Goal: Information Seeking & Learning: Learn about a topic

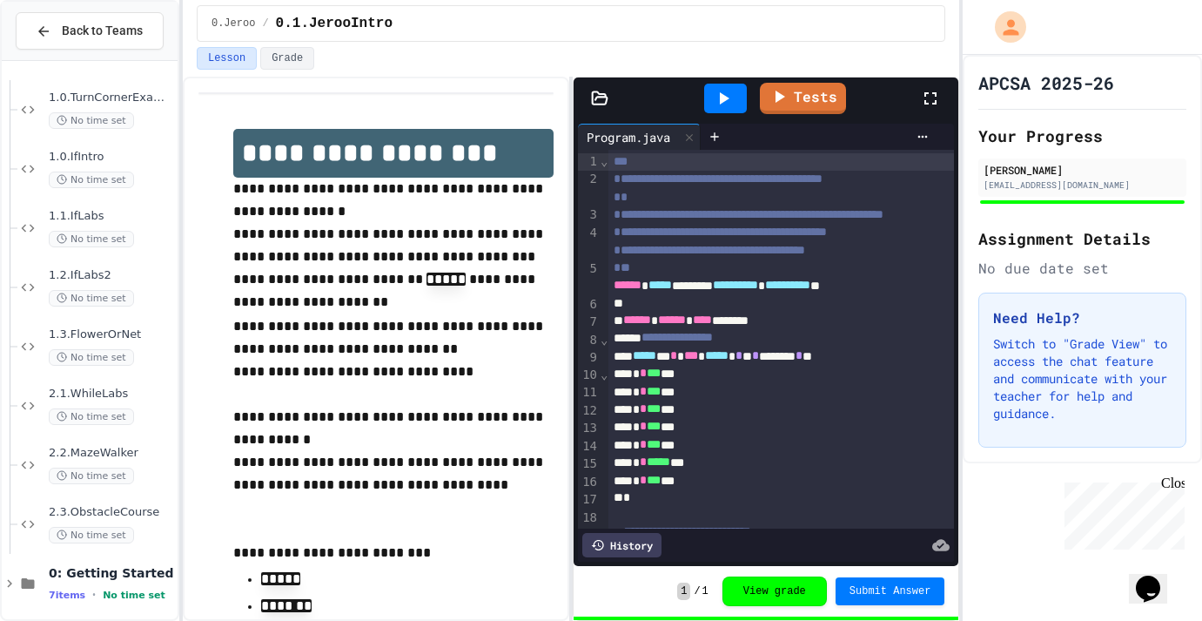
scroll to position [661, 0]
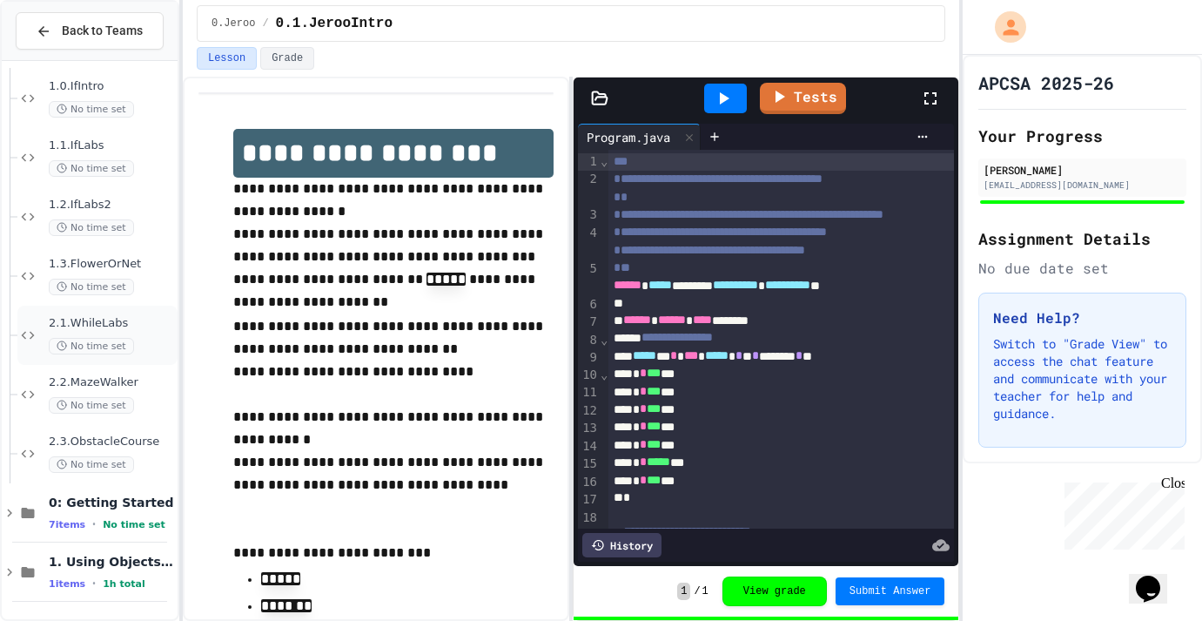
click at [91, 351] on span "No time set" at bounding box center [91, 346] width 85 height 17
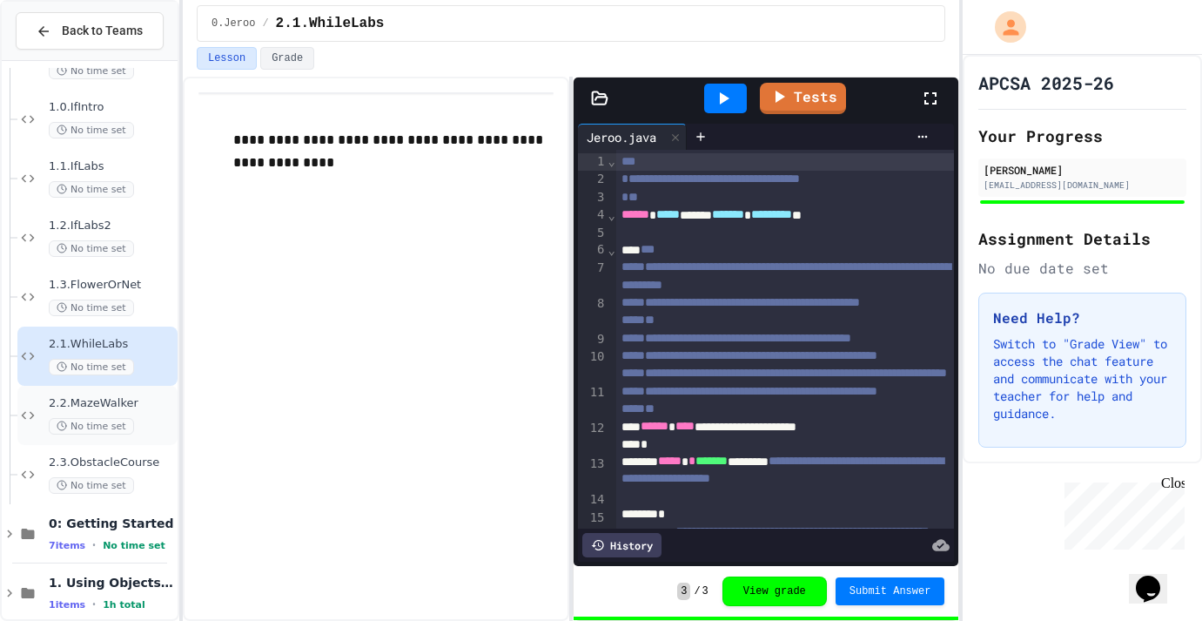
click at [49, 412] on div "2.2.MazeWalker No time set" at bounding box center [111, 415] width 125 height 38
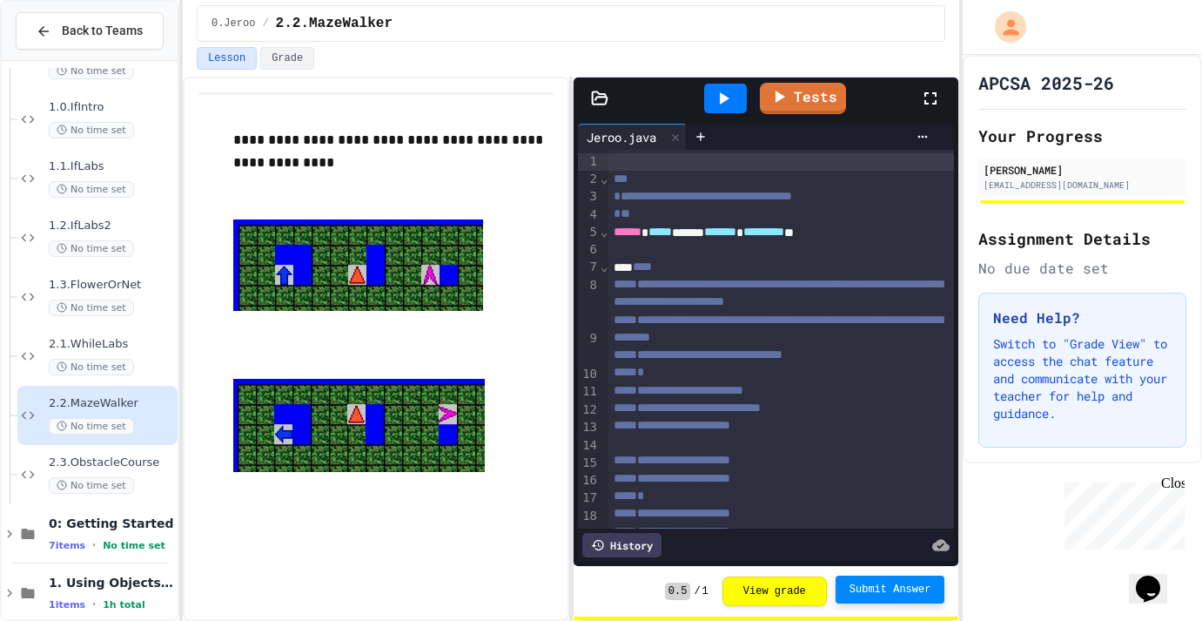
click at [896, 588] on span "Submit Answer" at bounding box center [891, 589] width 82 height 14
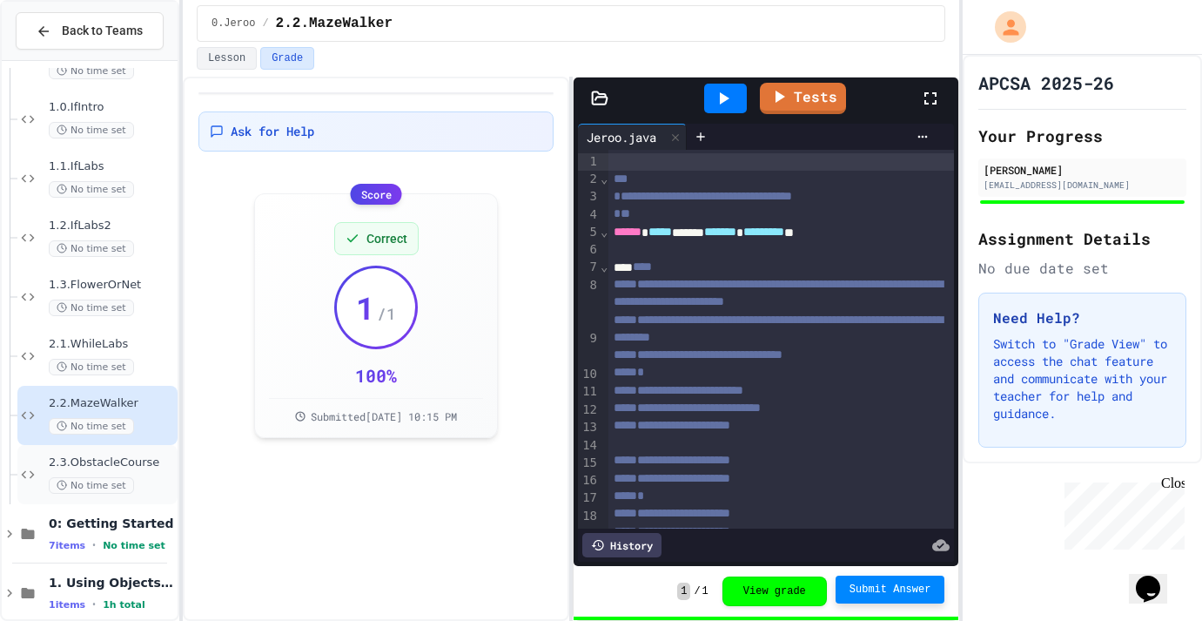
click at [109, 461] on span "2.3.ObstacleCourse" at bounding box center [111, 462] width 125 height 15
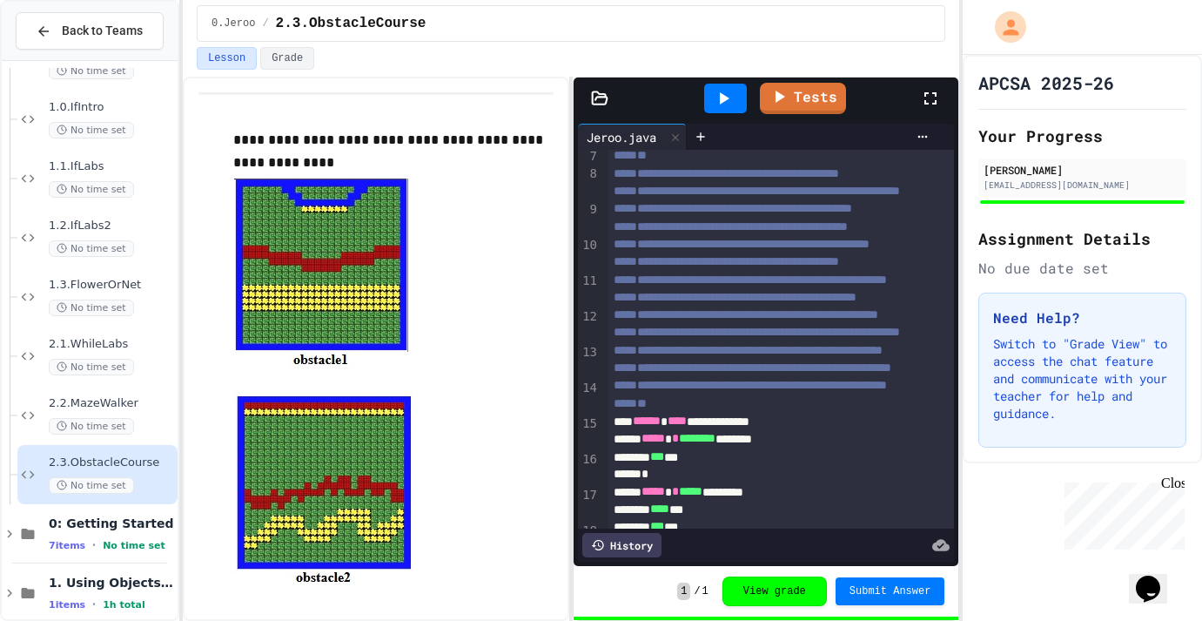
scroll to position [185, 0]
